Goal: Information Seeking & Learning: Learn about a topic

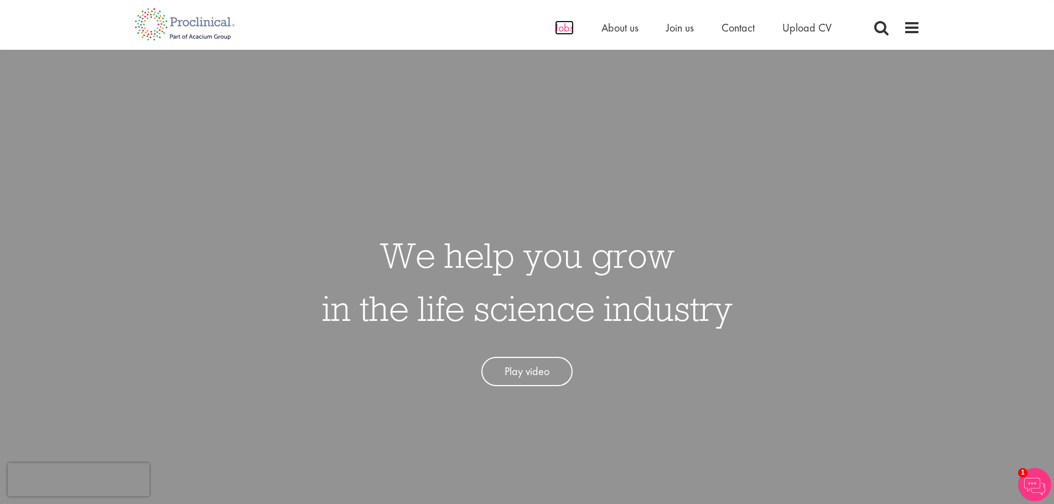
click at [555, 29] on span "Jobs" at bounding box center [564, 27] width 19 height 14
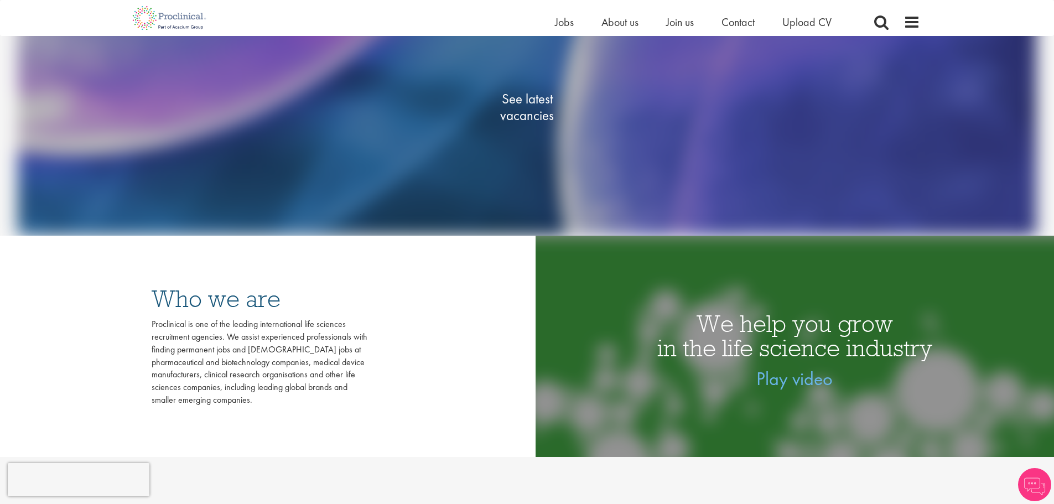
scroll to position [277, 0]
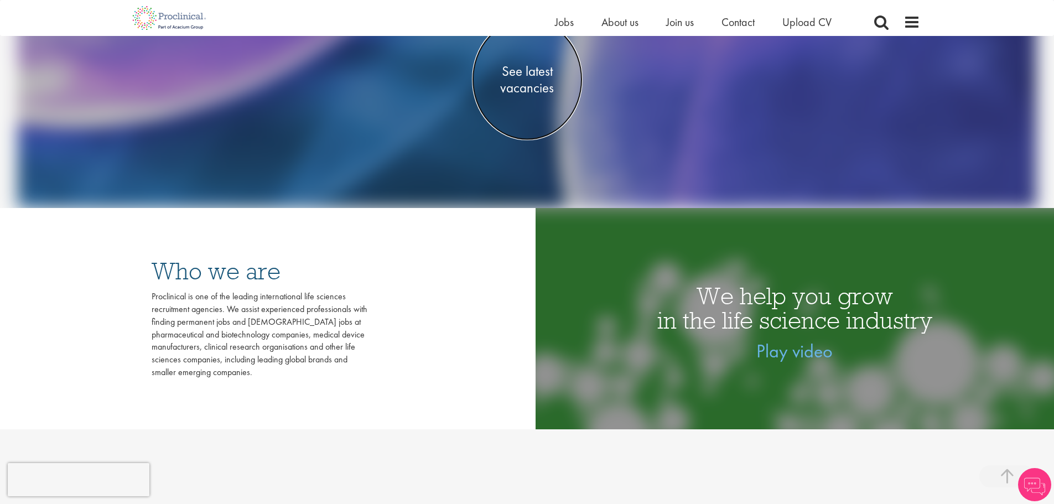
click at [520, 86] on span "See latest vacancies" at bounding box center [527, 79] width 111 height 33
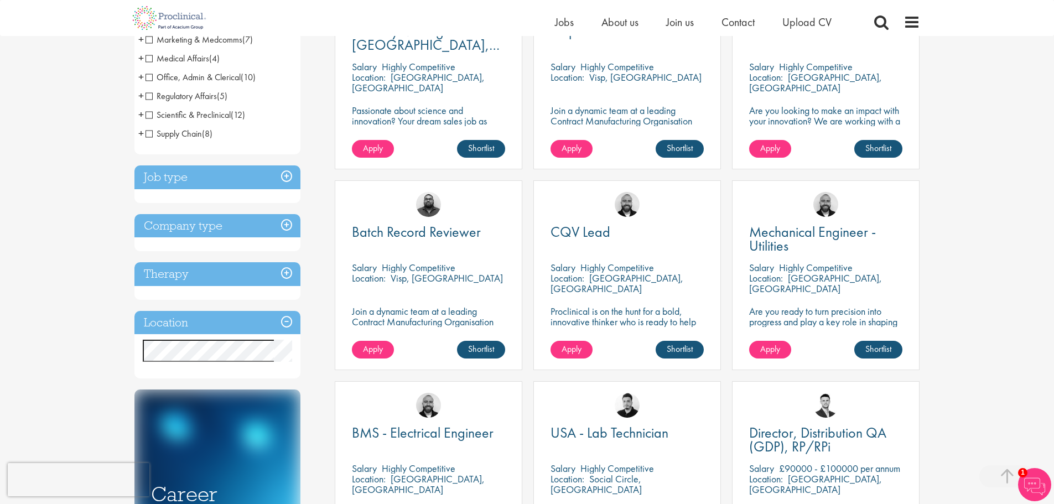
scroll to position [277, 0]
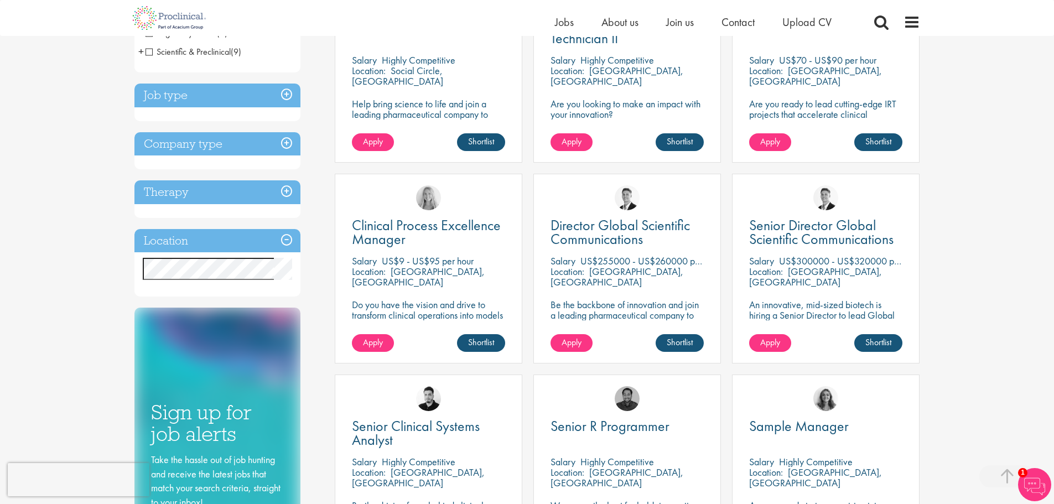
scroll to position [332, 0]
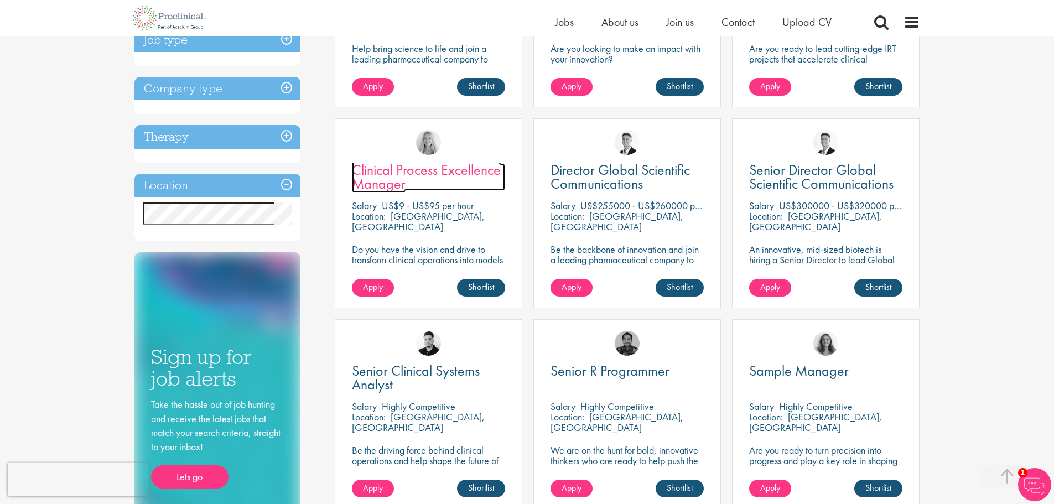
click at [455, 164] on span "Clinical Process Excellence Manager" at bounding box center [426, 176] width 149 height 33
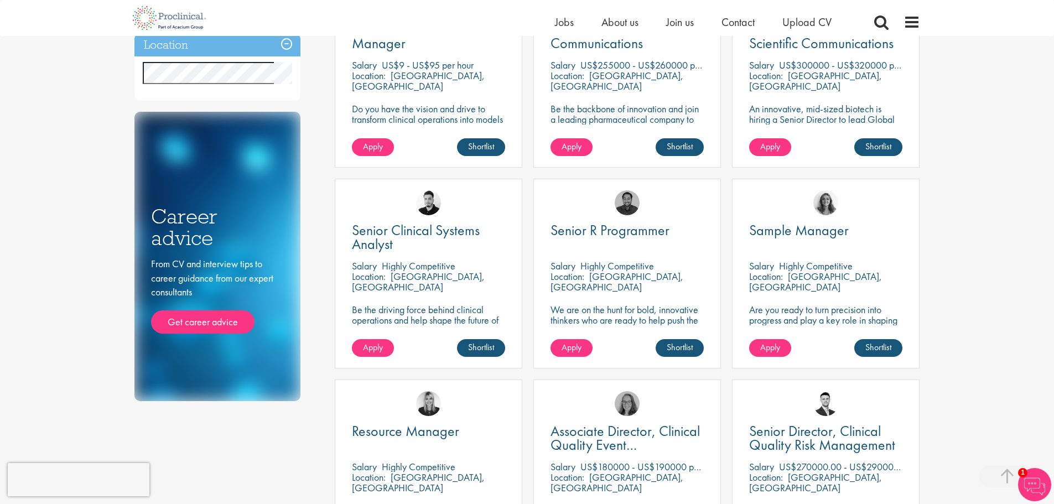
scroll to position [498, 0]
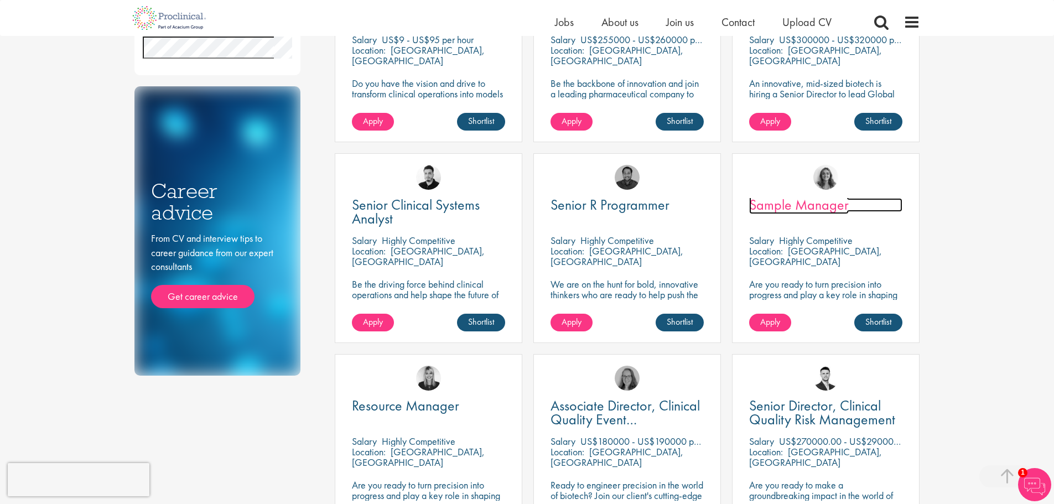
click at [822, 205] on span "Sample Manager" at bounding box center [799, 204] width 100 height 19
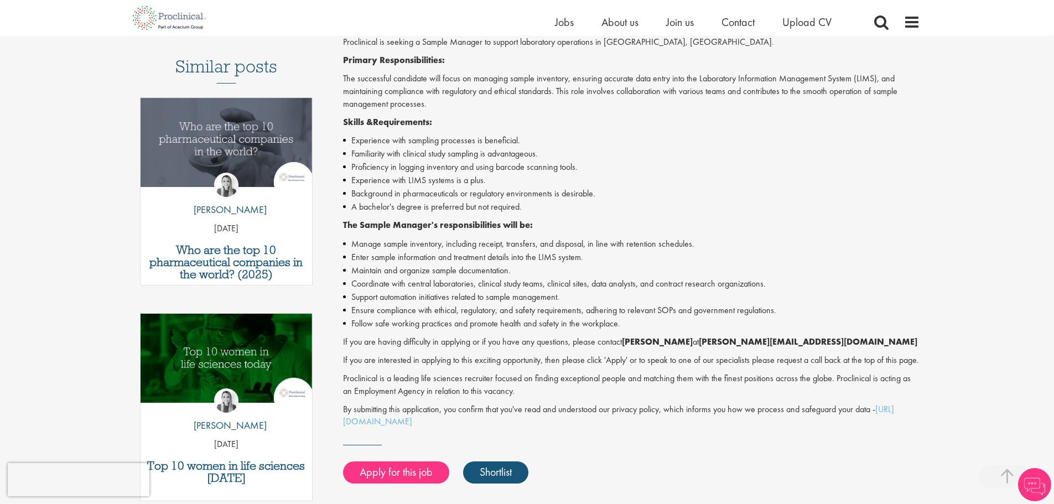
scroll to position [332, 0]
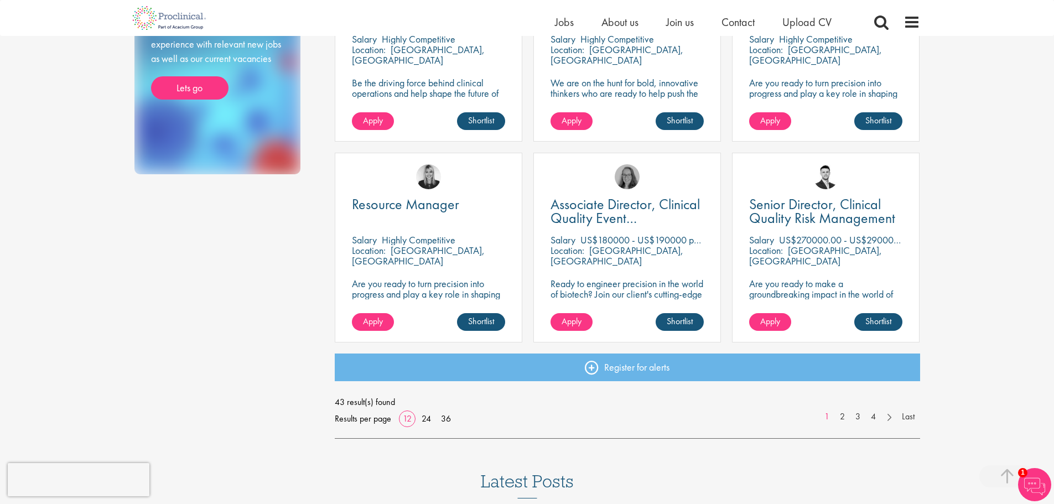
scroll to position [719, 0]
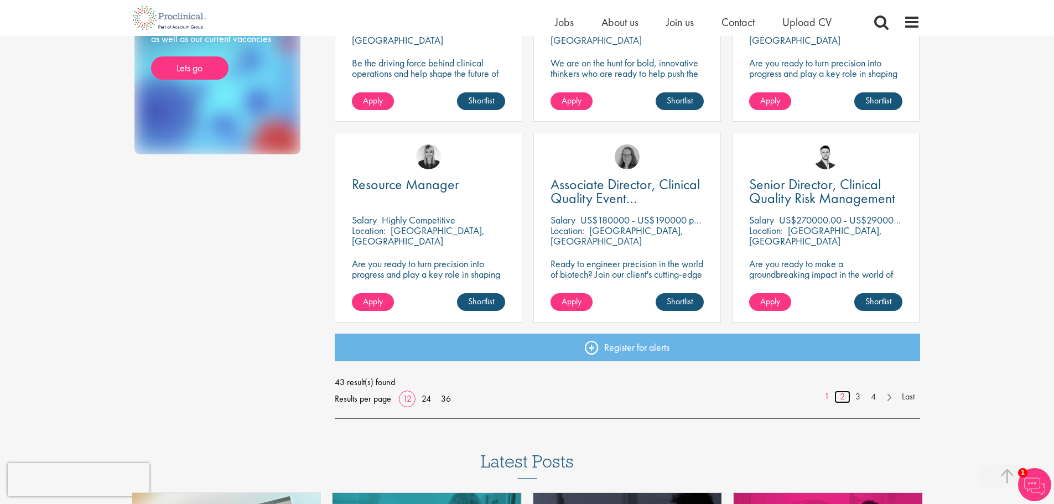
click at [842, 401] on link "2" at bounding box center [842, 396] width 16 height 13
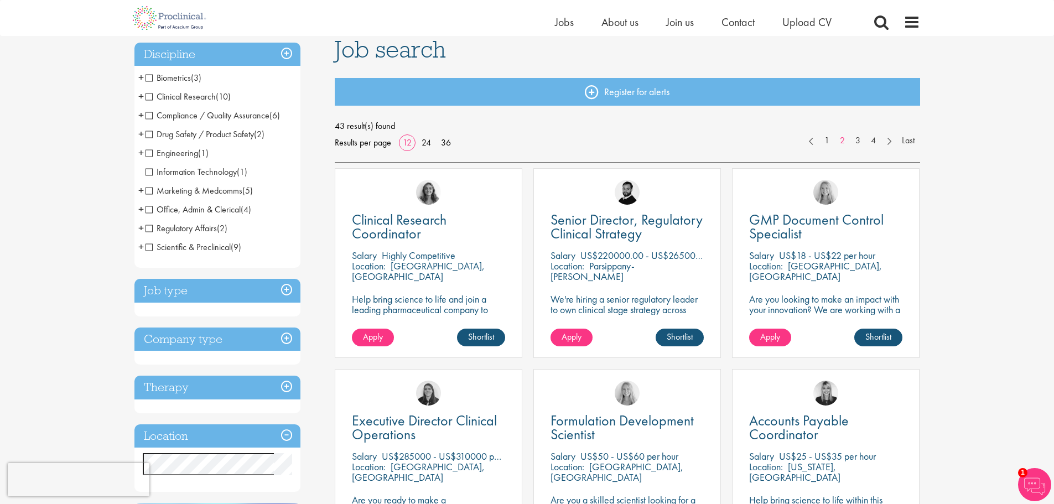
scroll to position [111, 0]
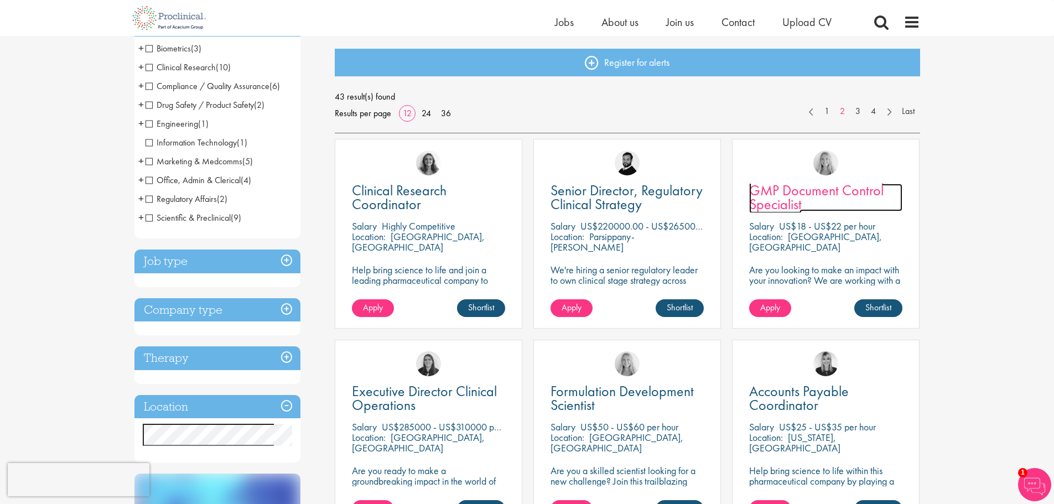
click at [787, 201] on span "GMP Document Control Specialist" at bounding box center [816, 197] width 134 height 33
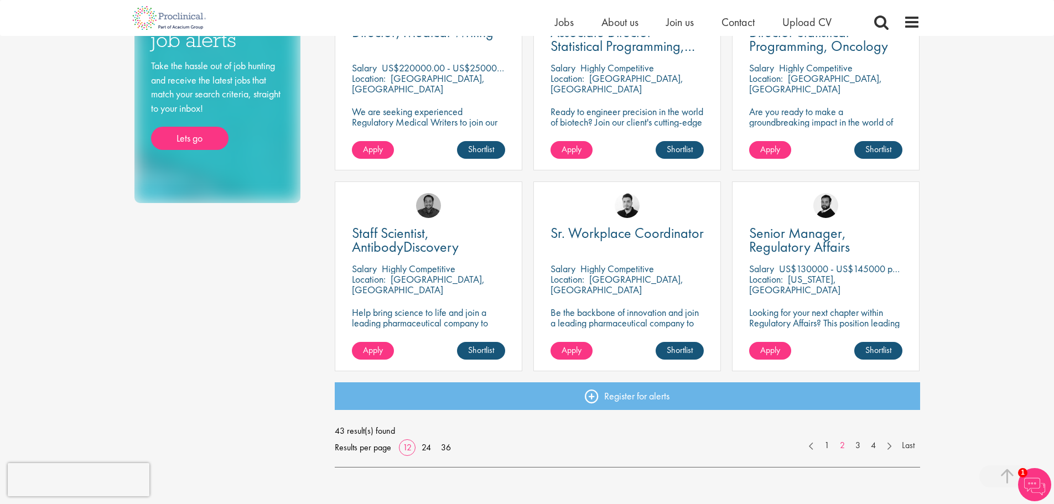
scroll to position [726, 0]
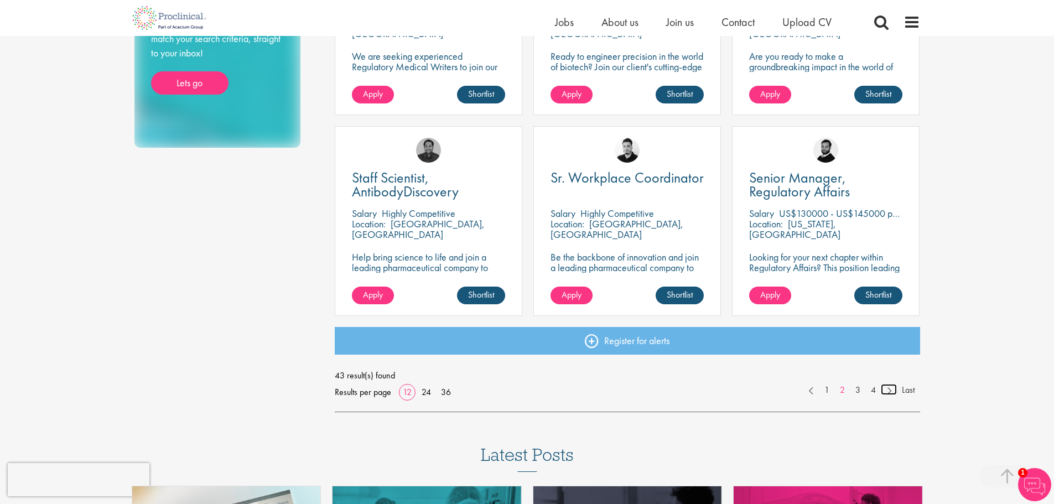
click at [890, 390] on link at bounding box center [888, 389] width 16 height 11
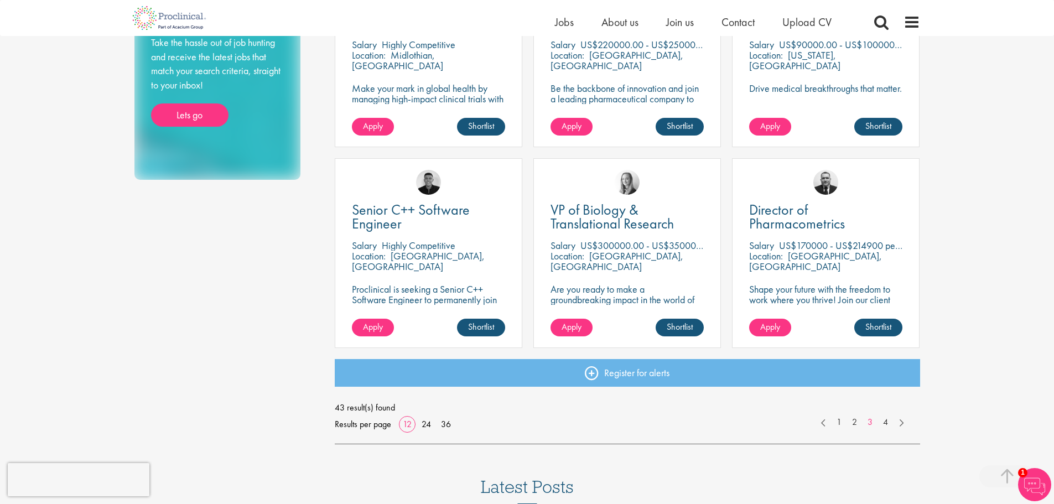
scroll to position [719, 0]
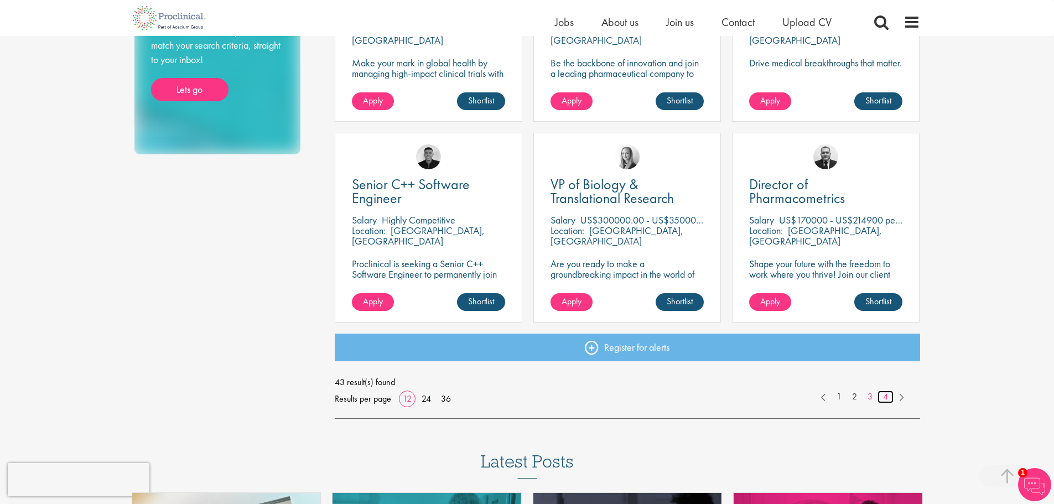
click at [885, 400] on link "4" at bounding box center [885, 396] width 16 height 13
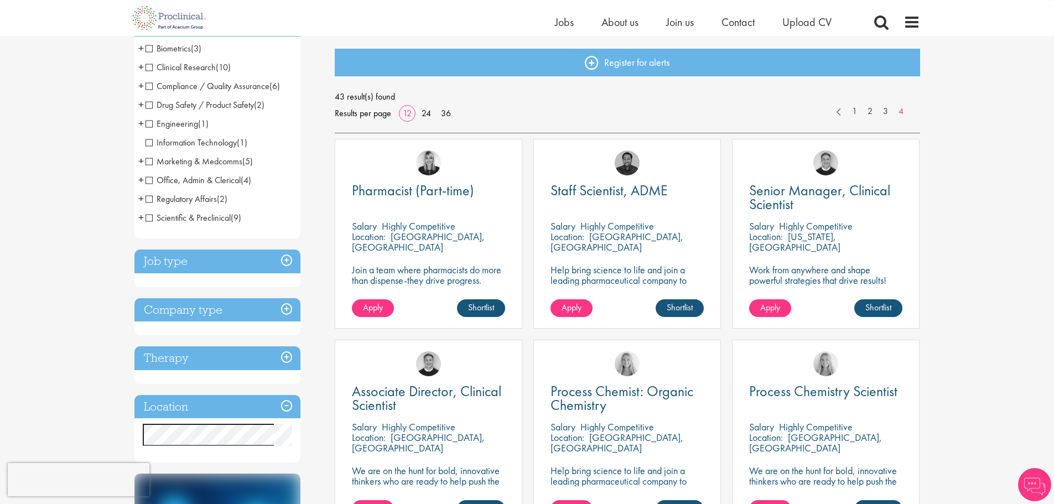
scroll to position [166, 0]
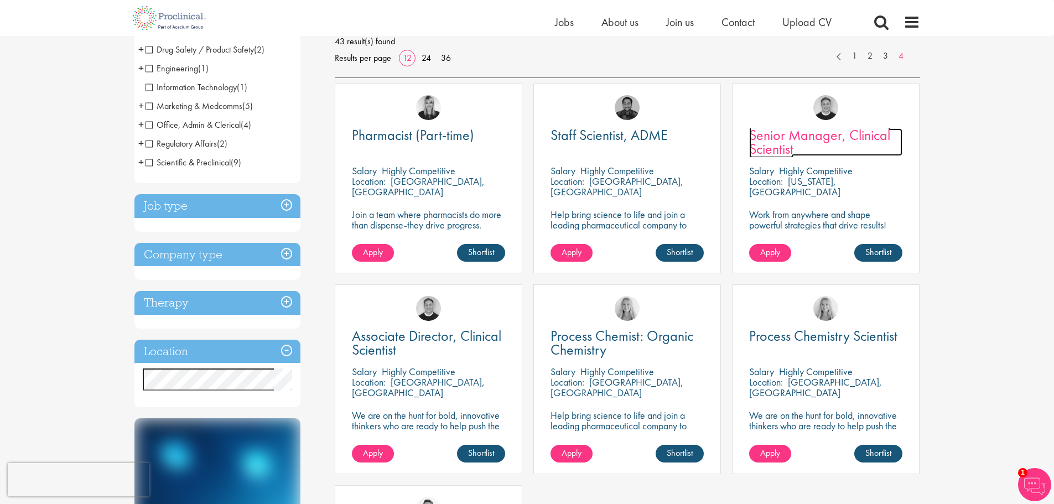
click at [858, 133] on span "Senior Manager, Clinical Scientist" at bounding box center [819, 142] width 141 height 33
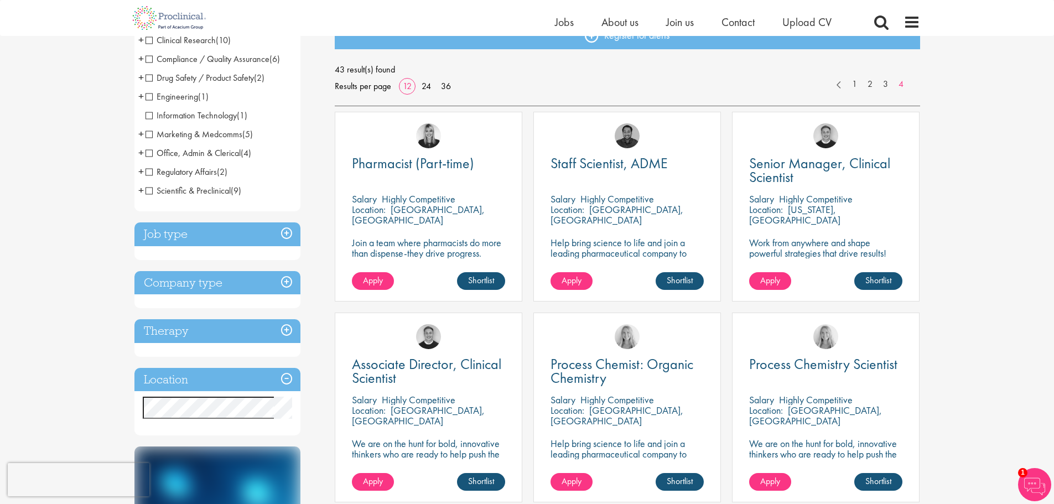
scroll to position [118, 0]
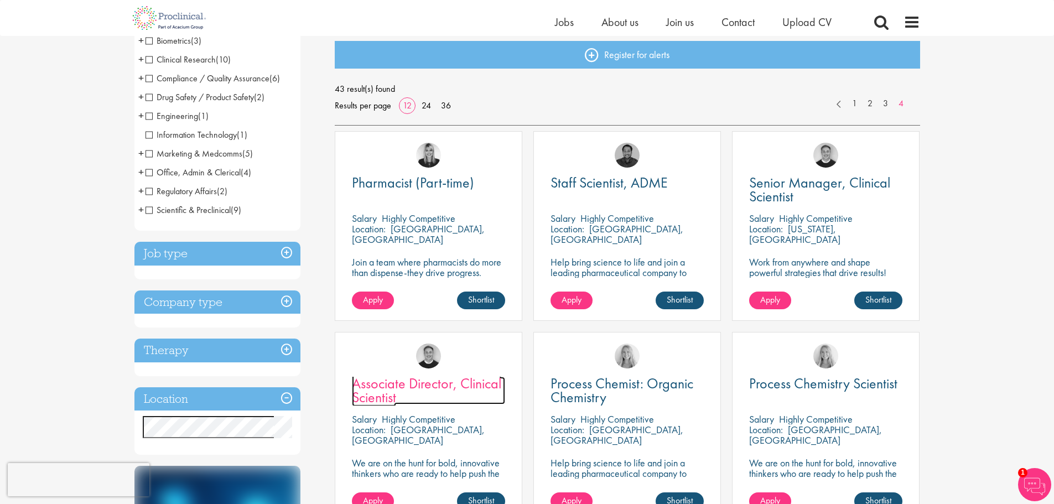
click at [465, 383] on span "Associate Director, Clinical Scientist" at bounding box center [426, 390] width 149 height 33
